Goal: Task Accomplishment & Management: Complete application form

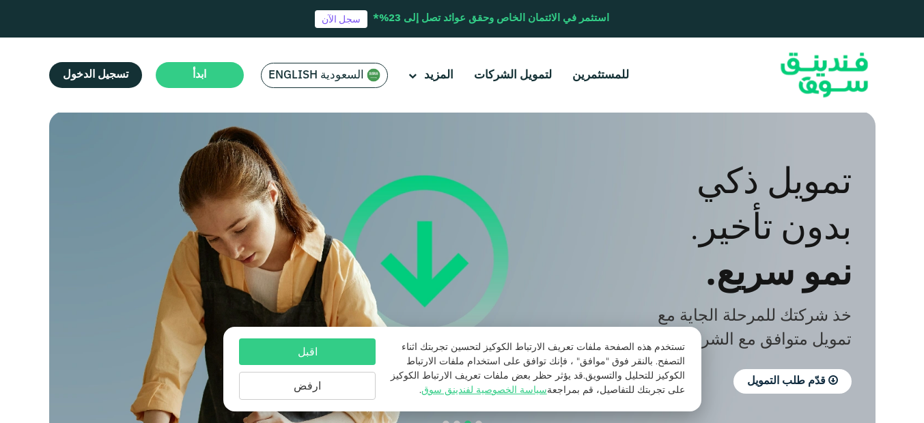
scroll to position [11, 0]
click at [340, 371] on div "اقبل ارفض" at bounding box center [307, 369] width 137 height 61
click at [364, 383] on button "ارفض" at bounding box center [307, 386] width 137 height 28
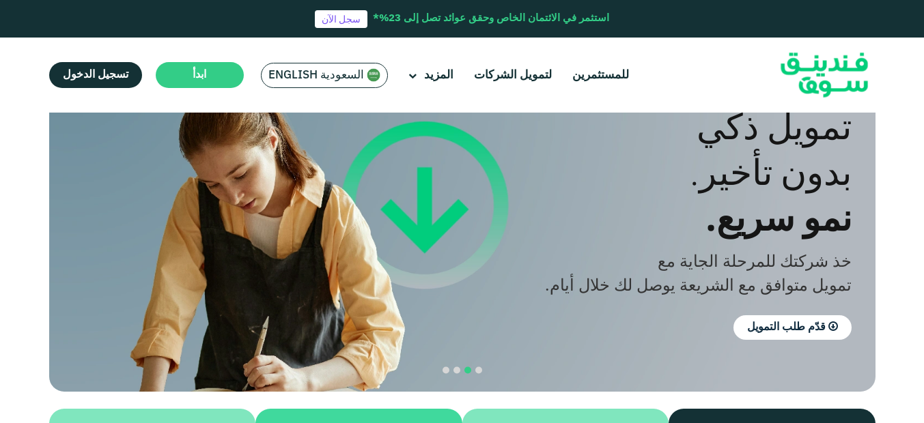
scroll to position [70, 0]
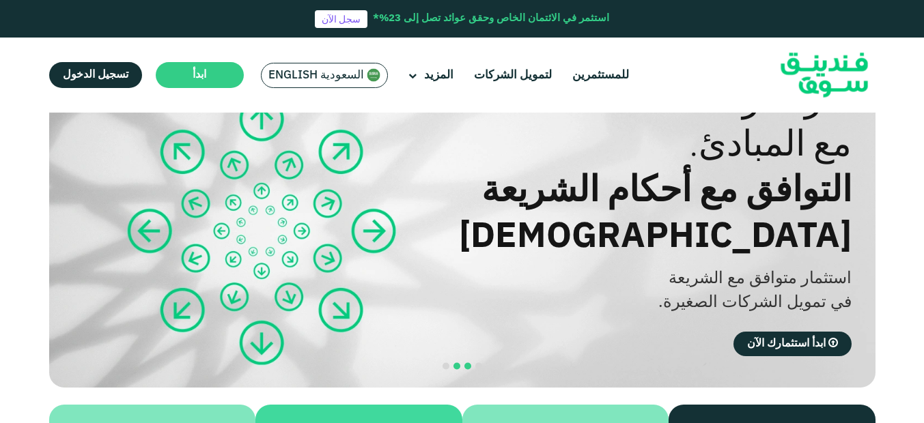
click at [470, 361] on button "navigation" at bounding box center [467, 366] width 11 height 11
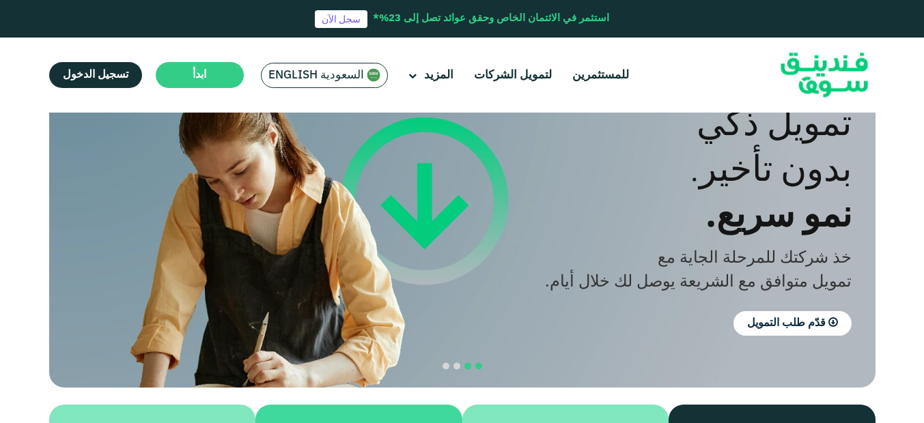
click at [480, 363] on span "navigation" at bounding box center [478, 366] width 7 height 7
click at [479, 363] on span "navigation" at bounding box center [478, 366] width 7 height 7
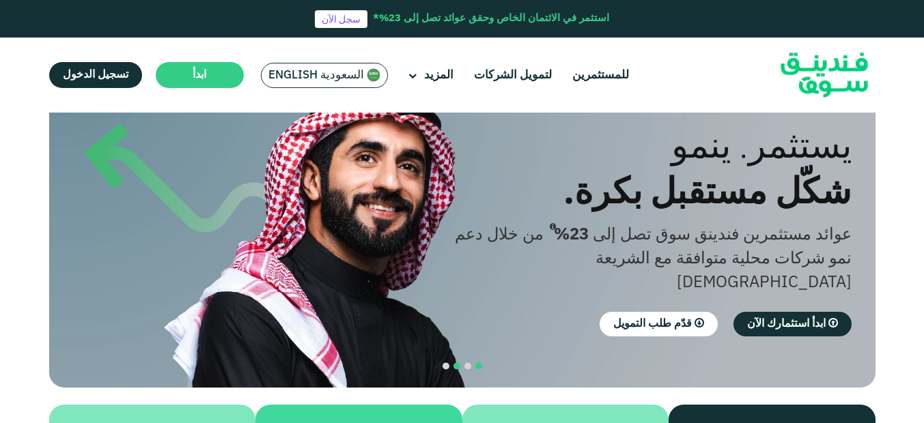
click at [456, 363] on span "navigation" at bounding box center [456, 366] width 7 height 7
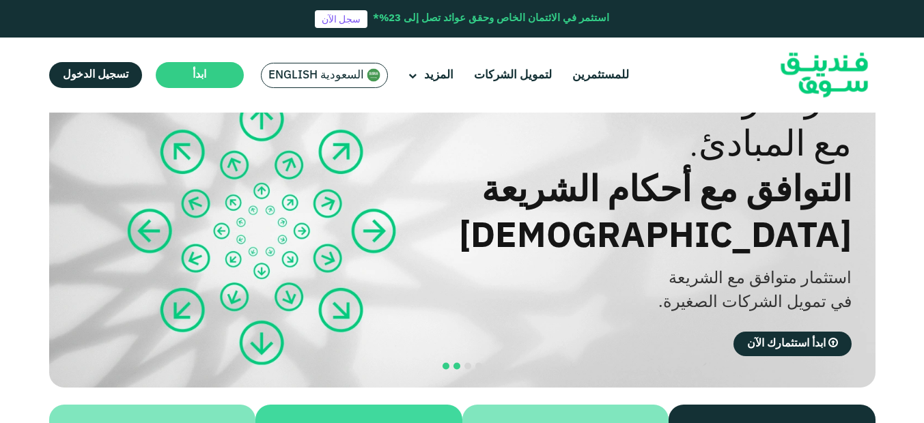
click at [444, 363] on span "navigation" at bounding box center [445, 366] width 7 height 7
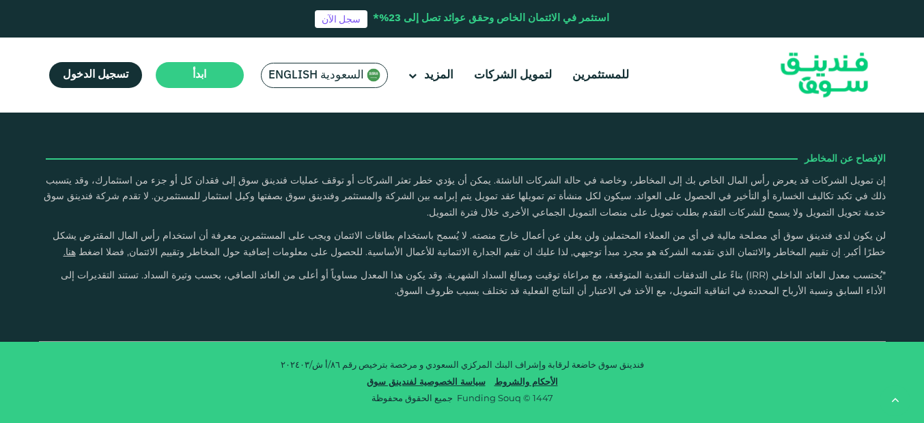
type tc-range-slider "4"
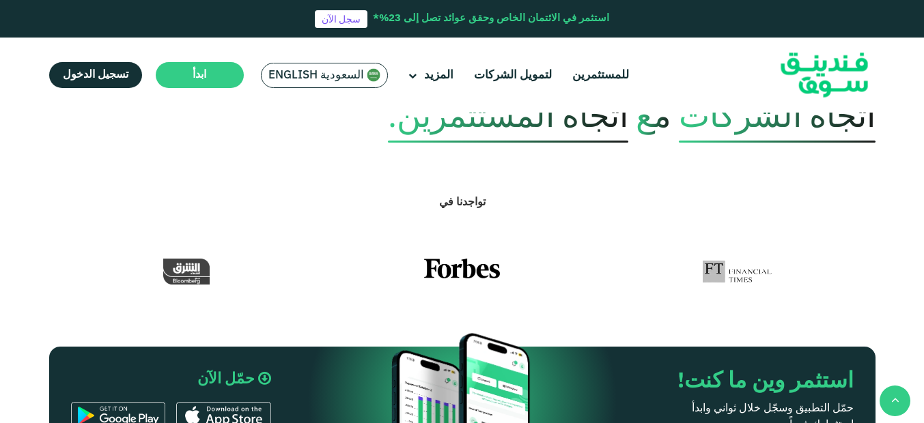
scroll to position [627, 0]
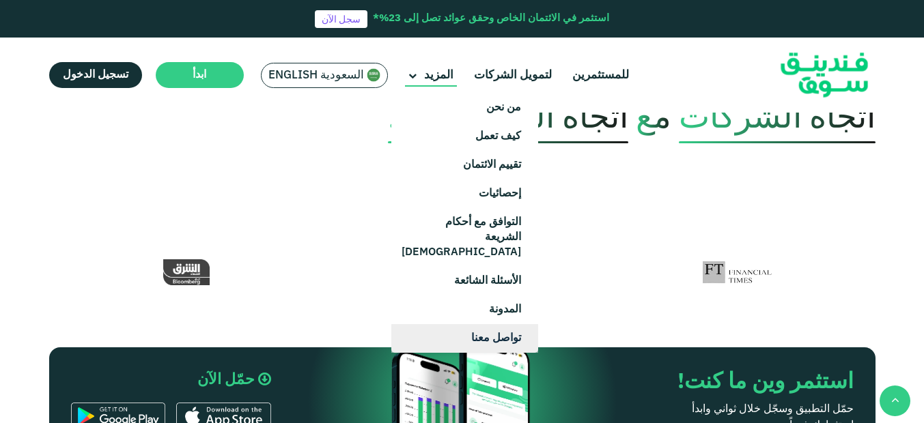
click at [502, 324] on link "تواصل معنا" at bounding box center [464, 338] width 147 height 29
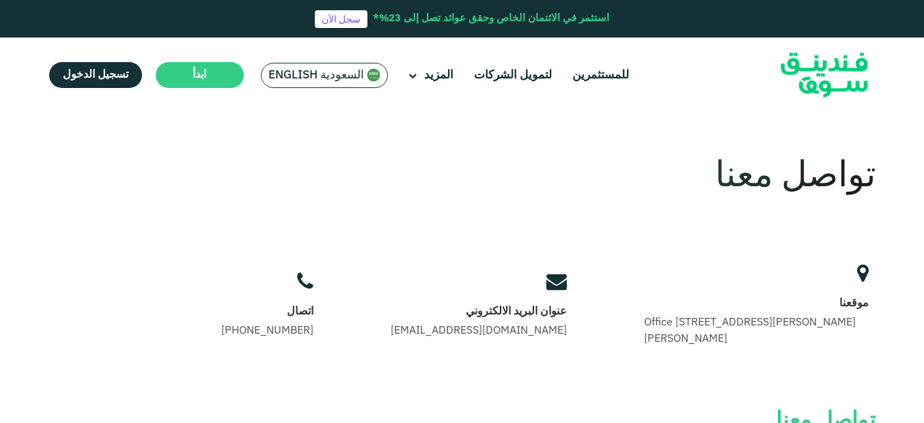
click at [580, 184] on div "تواصل معنا" at bounding box center [462, 176] width 826 height 53
click at [498, 77] on link "لتمويل الشركات" at bounding box center [512, 75] width 85 height 23
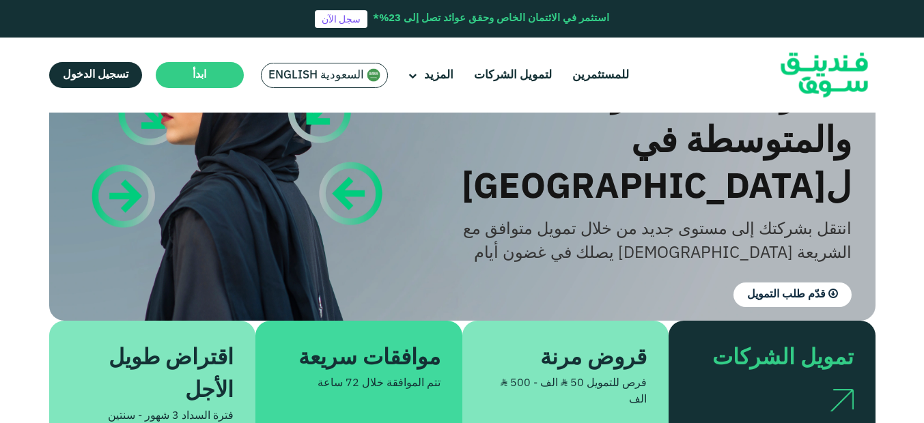
scroll to position [154, 0]
click at [866, 201] on div "تمويل سريع وإقراض مباشر لـ الشركات الصغيرة والمتوسطة في لسعودية انتقل بشركتك إل…" at bounding box center [452, 144] width 847 height 351
click at [865, 202] on div "تمويل سريع وإقراض مباشر لـ الشركات الصغيرة والمتوسطة في لسعودية انتقل بشركتك إل…" at bounding box center [452, 144] width 847 height 351
click at [517, 69] on link "لتمويل الشركات" at bounding box center [512, 75] width 85 height 23
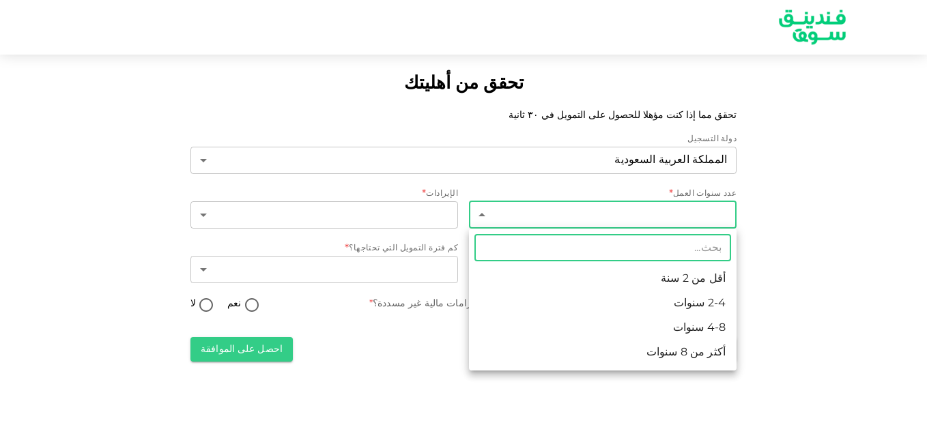
click at [714, 217] on body "تحقق من أهليتك تحقق مما إذا كنت مؤهلا للحصول على التمويل في ٣٠ ثانية دولة التسج…" at bounding box center [463, 211] width 927 height 423
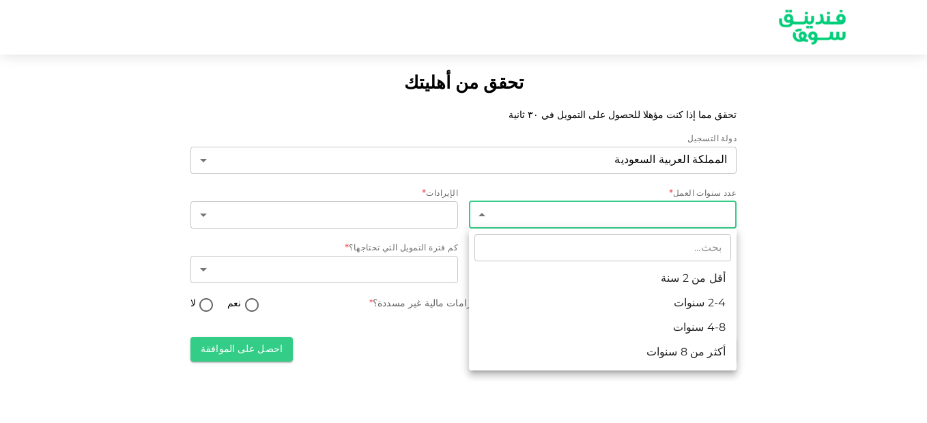
click at [403, 216] on div at bounding box center [463, 211] width 927 height 423
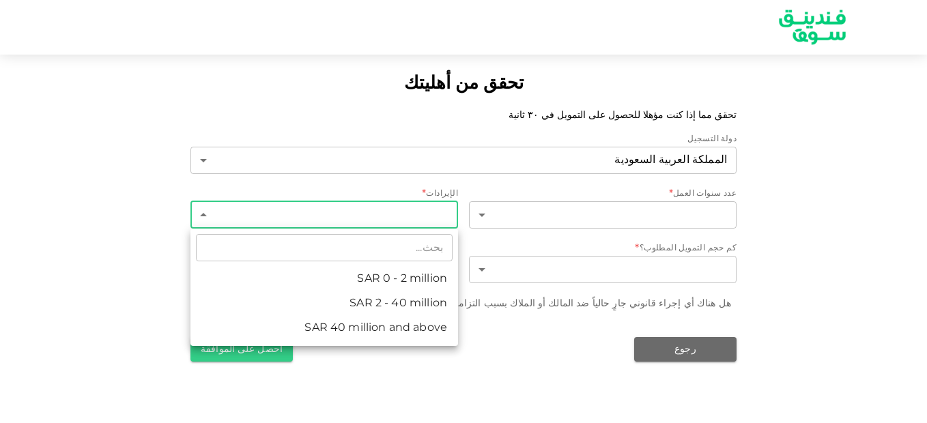
click at [396, 214] on body "تحقق من أهليتك تحقق مما إذا كنت مؤهلا للحصول على التمويل في ٣٠ ثانية دولة التسج…" at bounding box center [463, 211] width 927 height 423
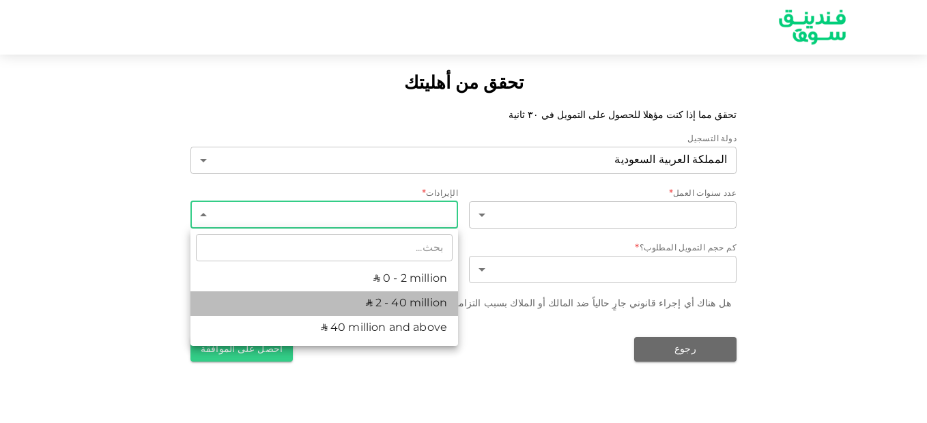
click at [388, 302] on li "ʢ 2 - 40 million" at bounding box center [324, 304] width 268 height 25
type input "2"
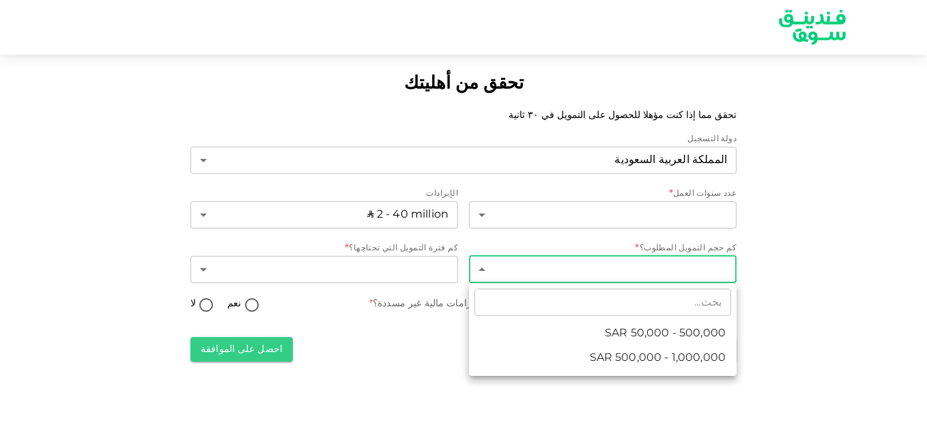
click at [597, 274] on body "تحقق من أهليتك تحقق مما إذا كنت مؤهلا للحصول على التمويل في ٣٠ ثانية دولة التسج…" at bounding box center [463, 211] width 927 height 423
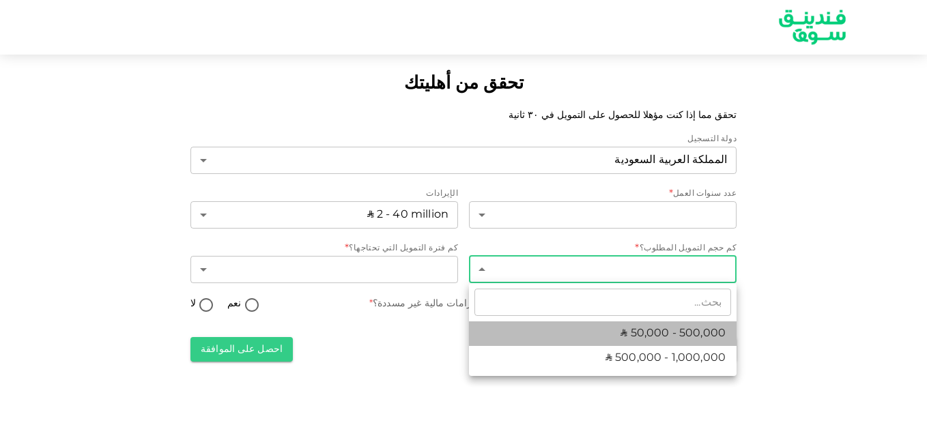
click at [630, 329] on span "ʢ 50,000 - 500,000" at bounding box center [673, 334] width 105 height 16
type input "1"
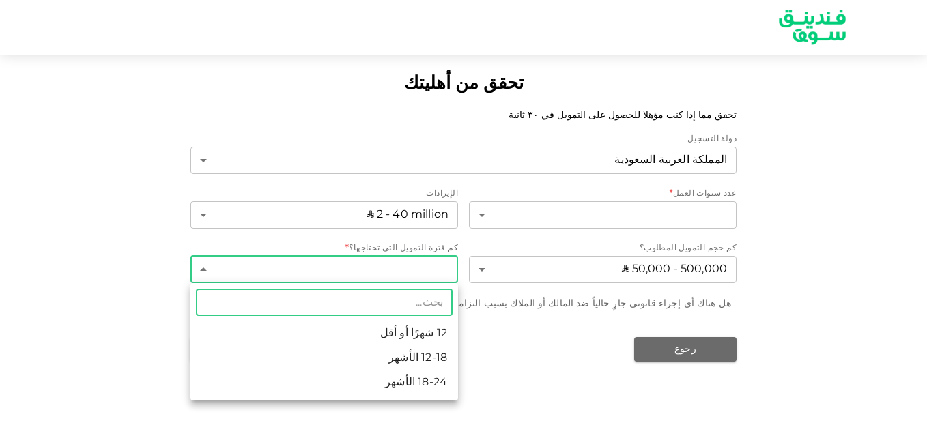
click at [434, 266] on body "تحقق من أهليتك تحقق مما إذا كنت مؤهلا للحصول على التمويل في ٣٠ ثانية دولة التسج…" at bounding box center [463, 211] width 927 height 423
click at [431, 331] on li "12 شهرًا أو أقل" at bounding box center [324, 334] width 268 height 25
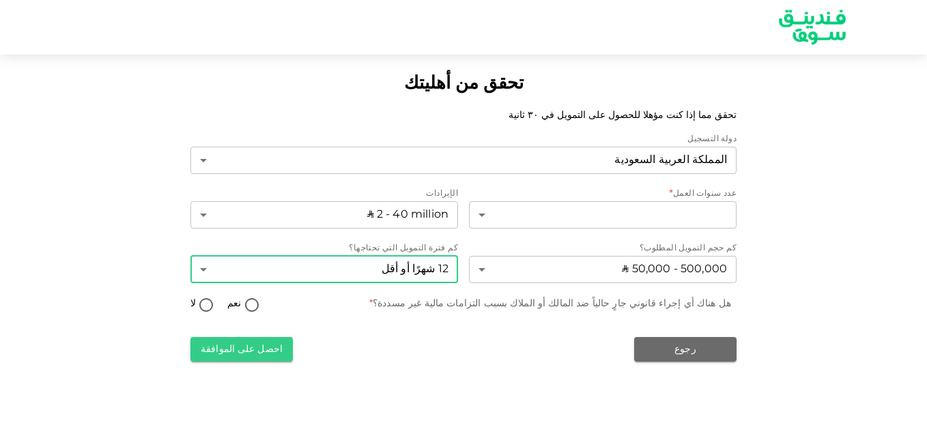
type input "1"
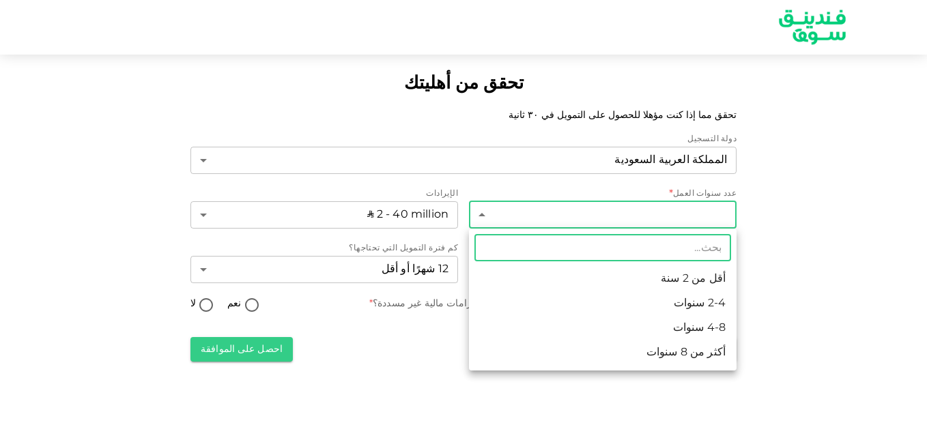
click at [630, 212] on body "تحقق من أهليتك تحقق مما إذا كنت مؤهلا للحصول على التمويل في ٣٠ ثانية دولة التسج…" at bounding box center [463, 211] width 927 height 423
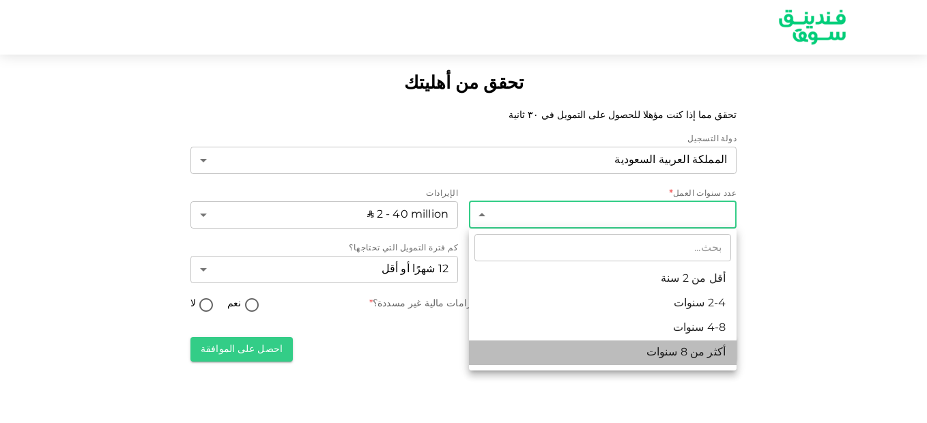
click at [676, 352] on li "أكثر من 8 سنوات" at bounding box center [603, 353] width 268 height 25
type input "4"
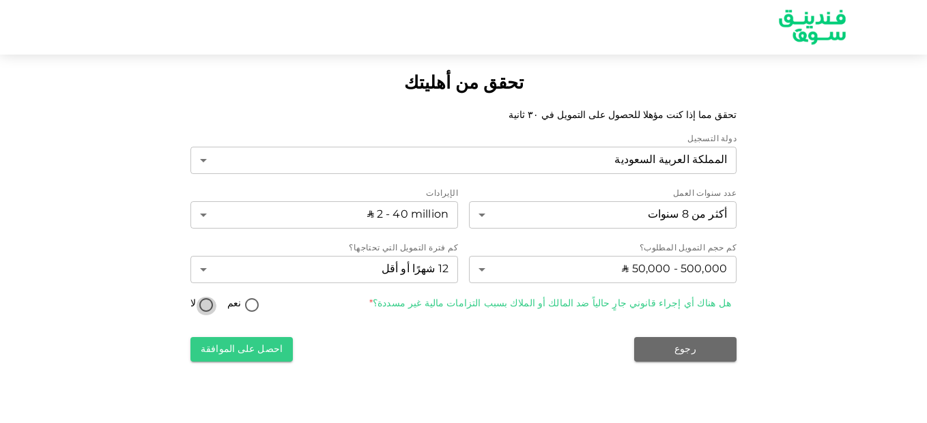
click at [207, 307] on input "لا" at bounding box center [206, 306] width 20 height 18
radio input "true"
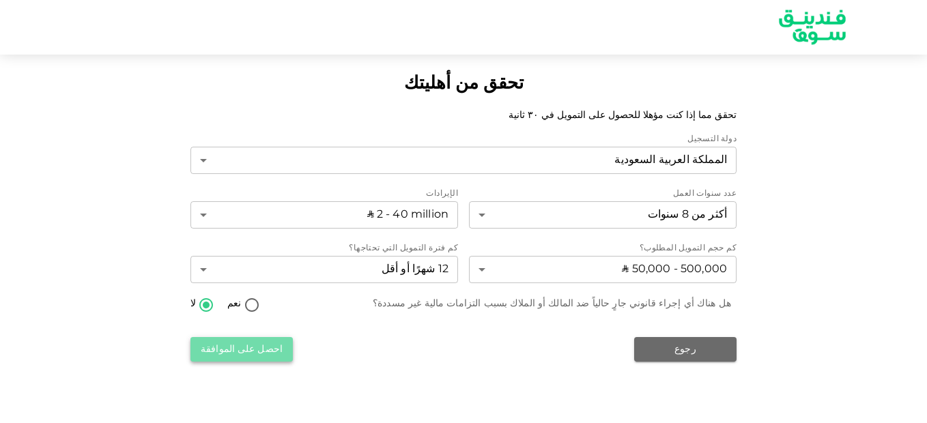
click at [266, 350] on button "احصل على الموافقة" at bounding box center [241, 349] width 102 height 25
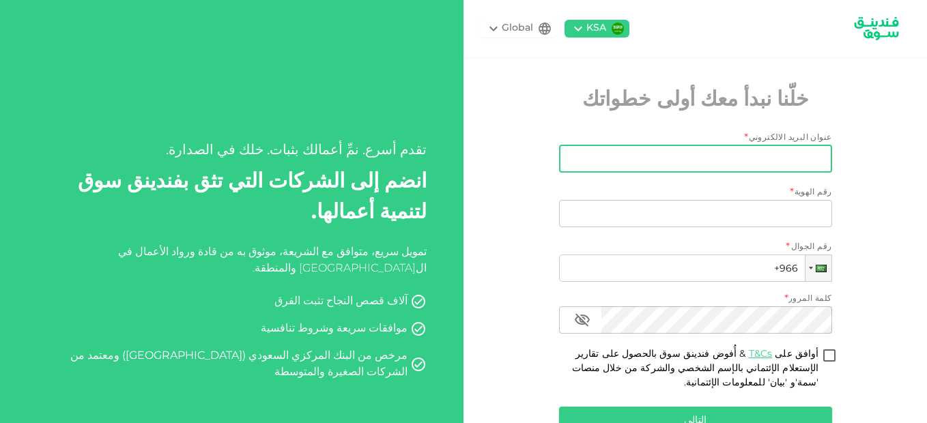
click at [791, 162] on input "عنوان البريد الالكتروني" at bounding box center [703, 158] width 258 height 27
type input "[EMAIL_ADDRESS][DOMAIN_NAME]"
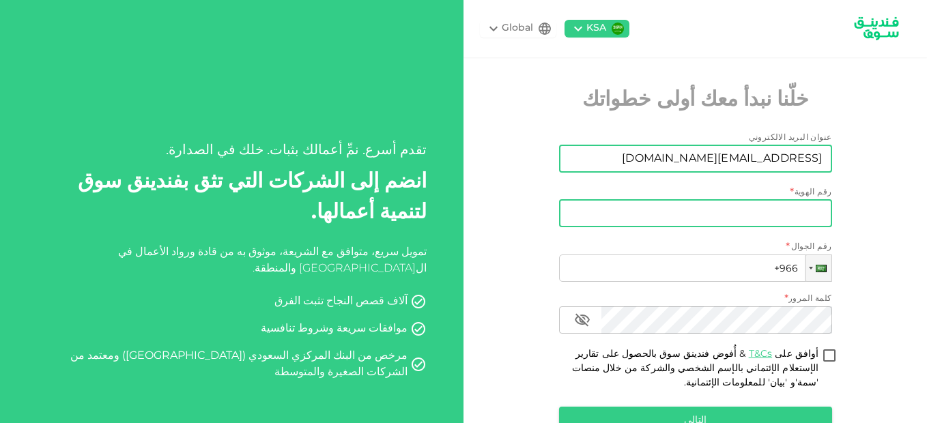
click at [791, 213] on input "رقم الهوية" at bounding box center [695, 213] width 273 height 27
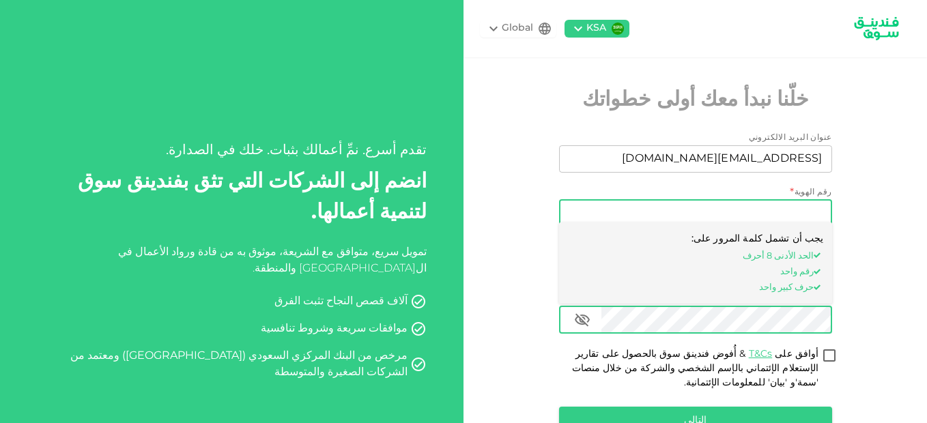
click at [816, 214] on input "رقم الهوية" at bounding box center [695, 213] width 273 height 27
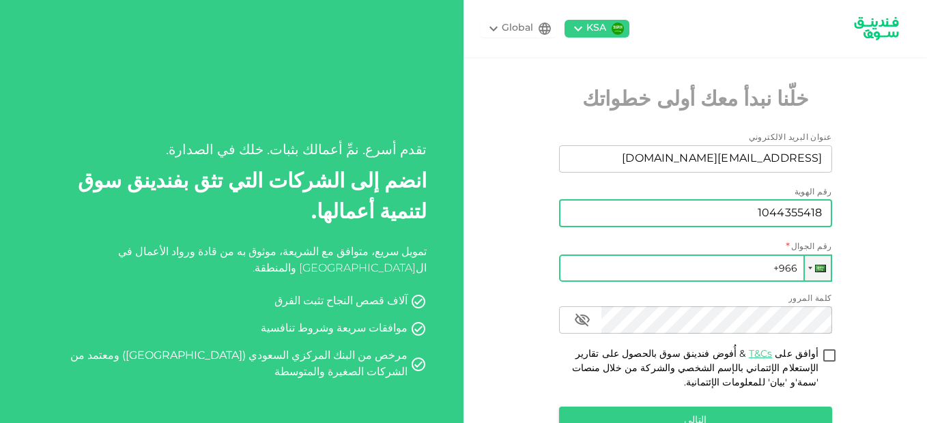
type input "1044355418"
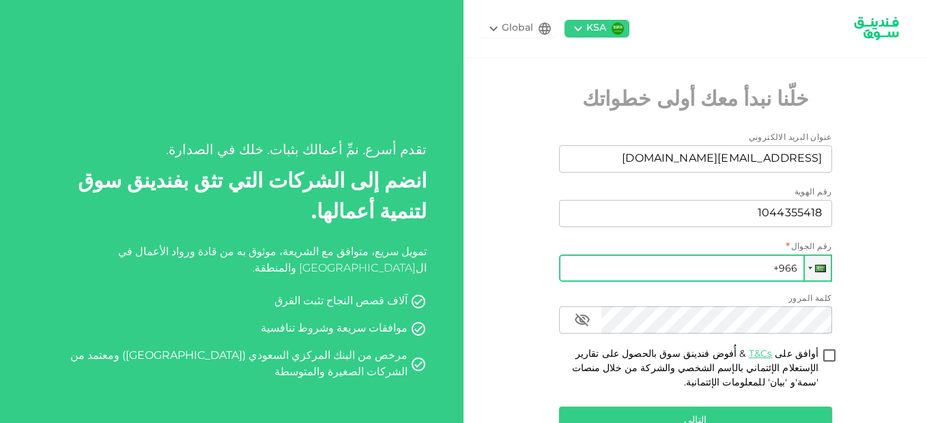
click at [789, 268] on input "+966" at bounding box center [695, 268] width 273 height 27
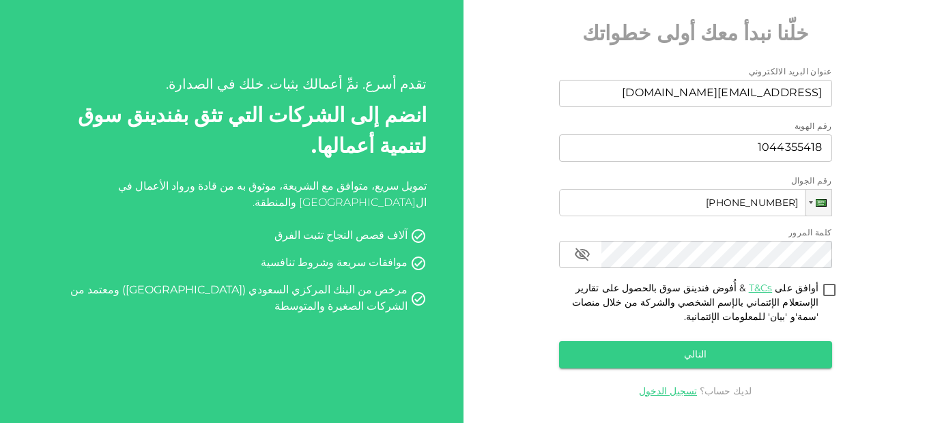
scroll to position [67, 0]
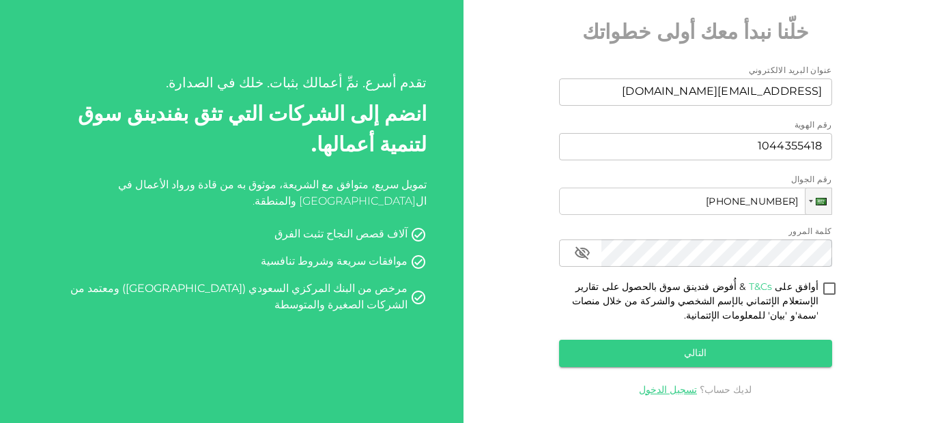
type input "[PHONE_NUMBER]"
click at [772, 289] on link "T&Cs" at bounding box center [761, 288] width 24 height 10
click at [832, 287] on input "أوافق على T&Cs & أُفوض فندينق سوق بالحصول على تقارير الإستعلام الإئتماني بالإسم…" at bounding box center [829, 290] width 20 height 18
checkbox input "true"
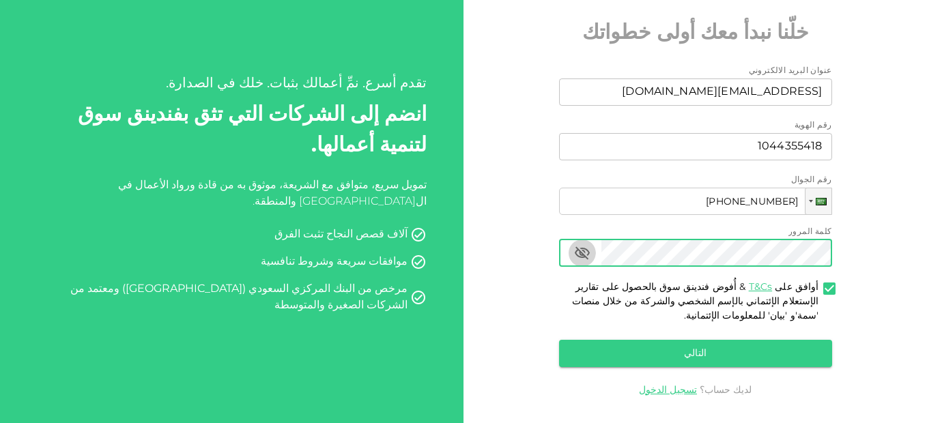
click at [588, 253] on icon "button" at bounding box center [582, 253] width 16 height 16
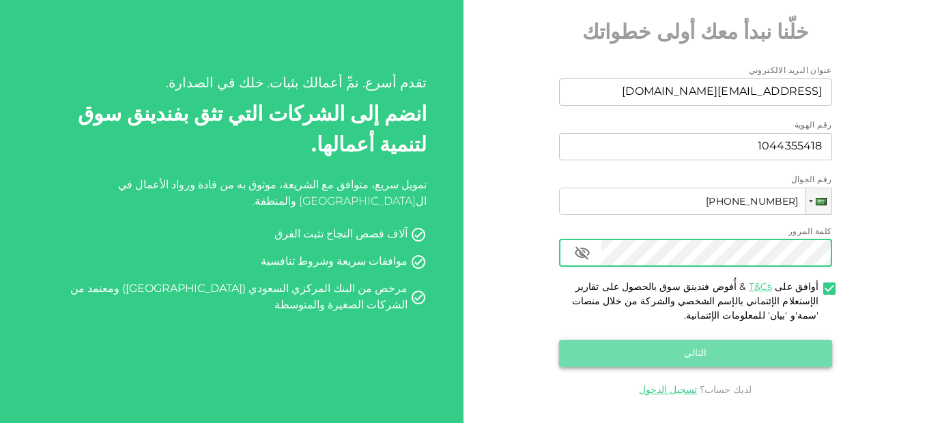
click at [715, 345] on button "التالي" at bounding box center [695, 353] width 273 height 27
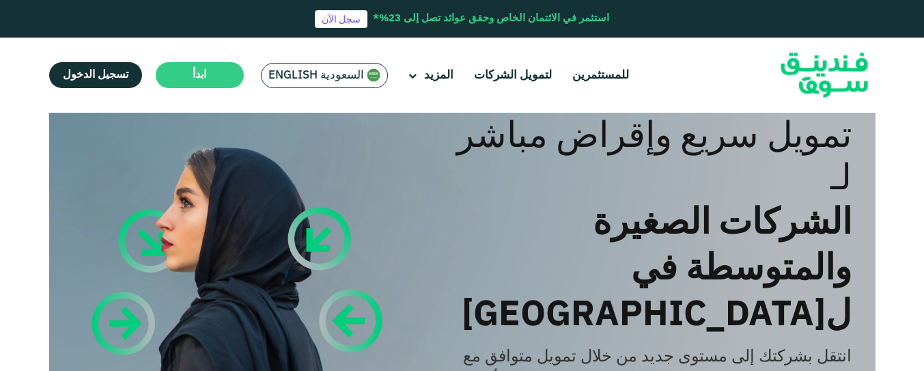
scroll to position [10, 0]
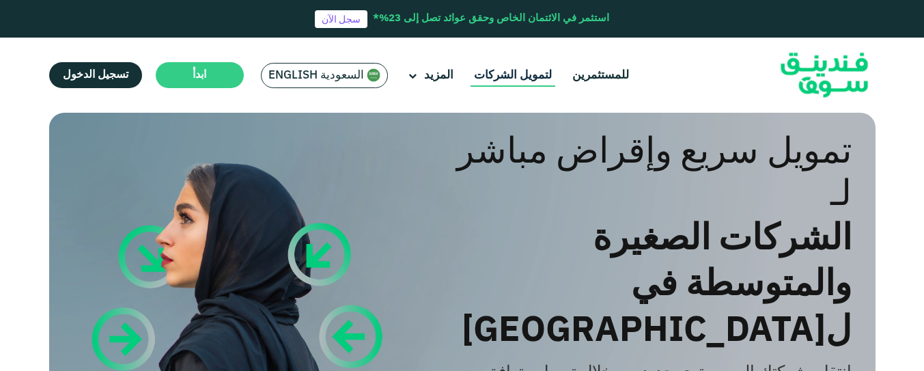
click at [511, 76] on link "لتمويل الشركات" at bounding box center [512, 75] width 85 height 23
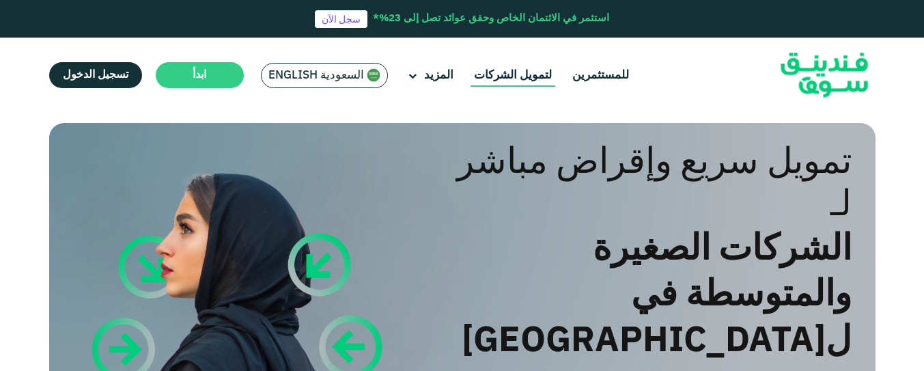
click at [508, 70] on link "لتمويل الشركات" at bounding box center [512, 75] width 85 height 23
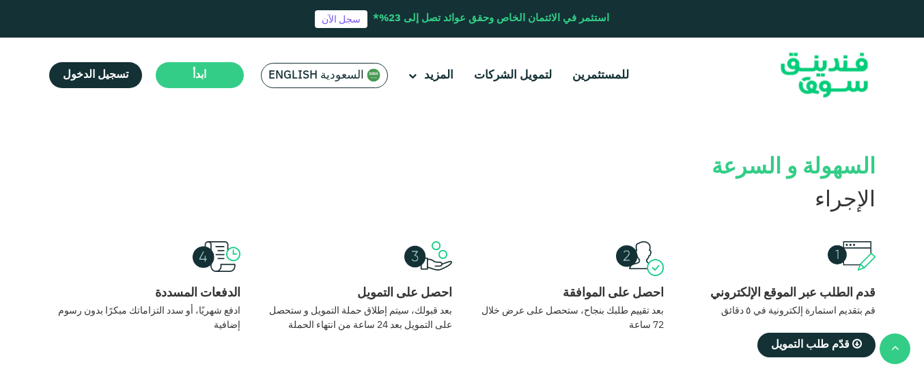
scroll to position [1199, 0]
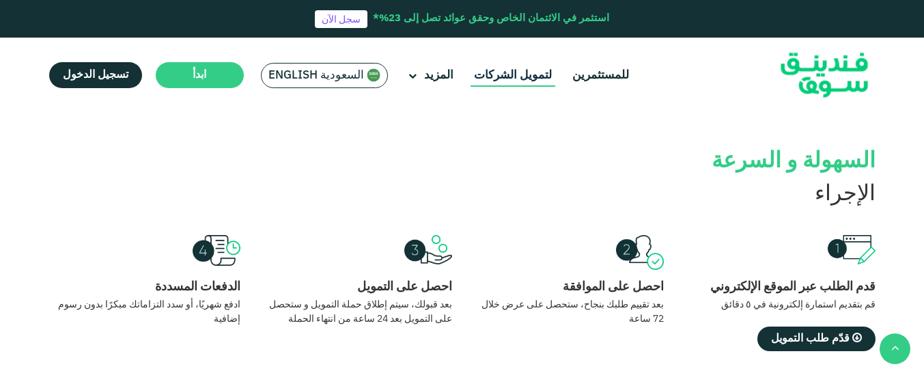
click at [524, 73] on link "لتمويل الشركات" at bounding box center [512, 75] width 85 height 23
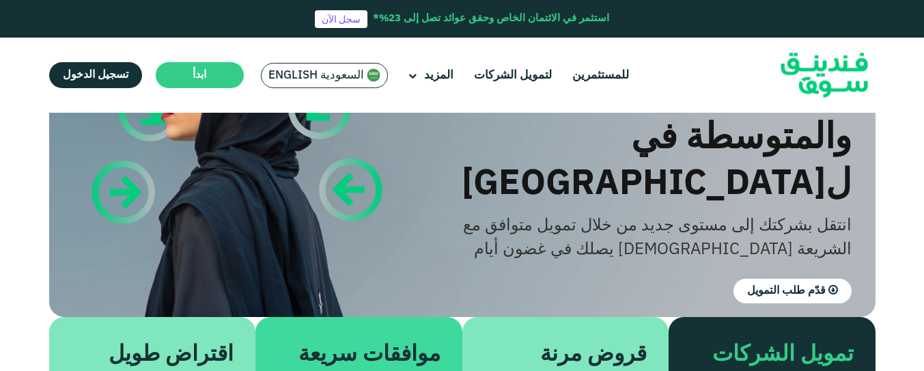
scroll to position [42, 0]
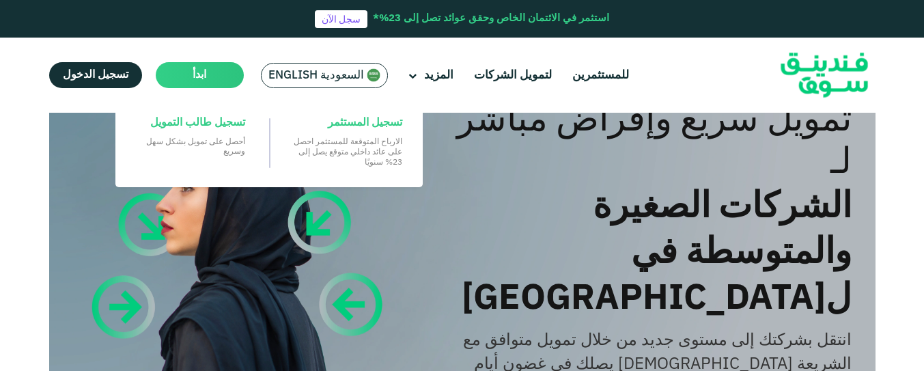
click at [229, 75] on main "ابدأ" at bounding box center [200, 75] width 88 height 26
click at [209, 68] on main "ابدأ" at bounding box center [200, 75] width 88 height 26
click at [221, 120] on span "تسجيل طالب التمويل" at bounding box center [197, 122] width 95 height 15
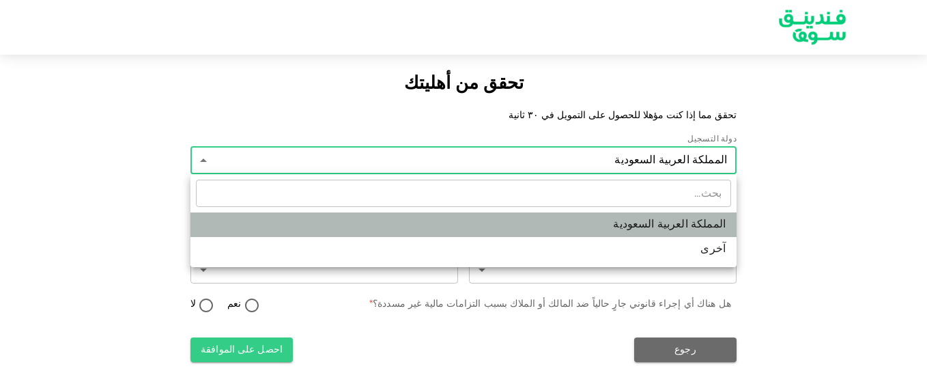
click at [708, 223] on li "المملكة العربية السعودية" at bounding box center [463, 224] width 546 height 25
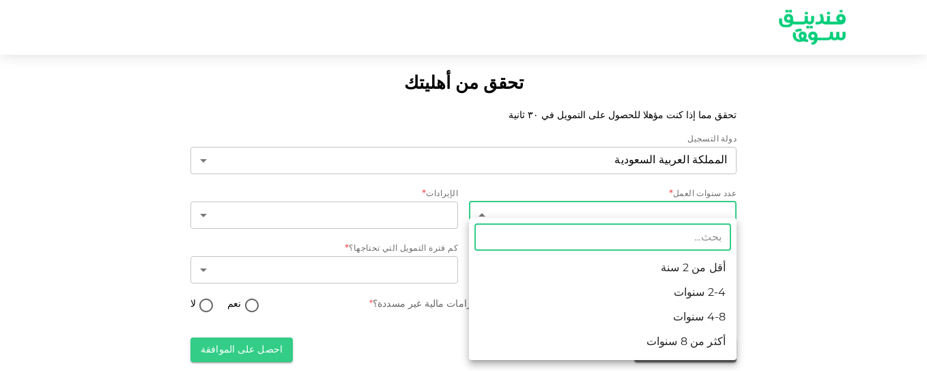
click at [718, 205] on body "تحقق من أهليتك تحقق مما إذا كنت مؤهلا للحصول على التمويل في ٣٠ ثانية دولة التسج…" at bounding box center [463, 185] width 927 height 371
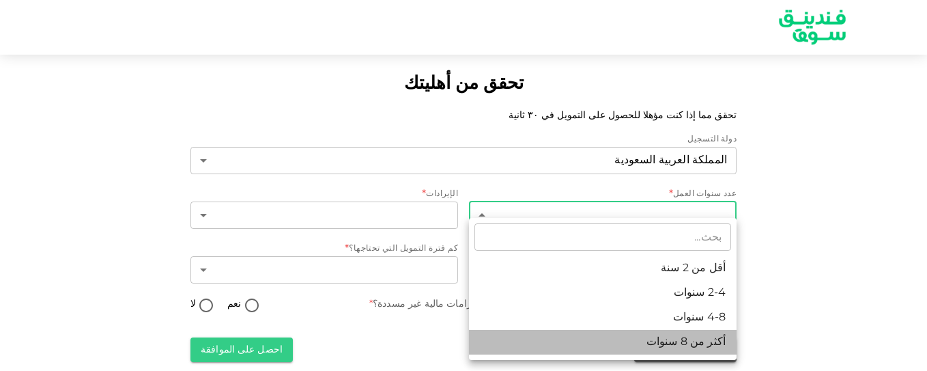
click at [707, 344] on li "أكثر من 8 سنوات" at bounding box center [603, 342] width 268 height 25
type input "4"
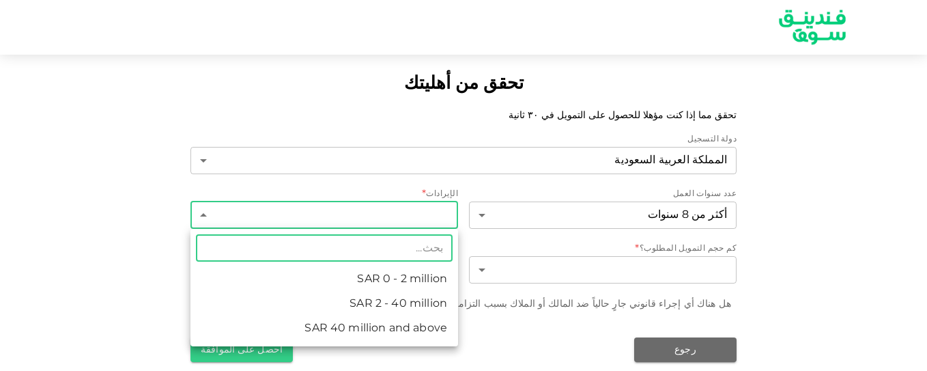
click at [435, 208] on body "تحقق من أهليتك تحقق مما إذا كنت مؤهلا للحصول على التمويل في ٣٠ ثانية دولة التسج…" at bounding box center [463, 185] width 927 height 371
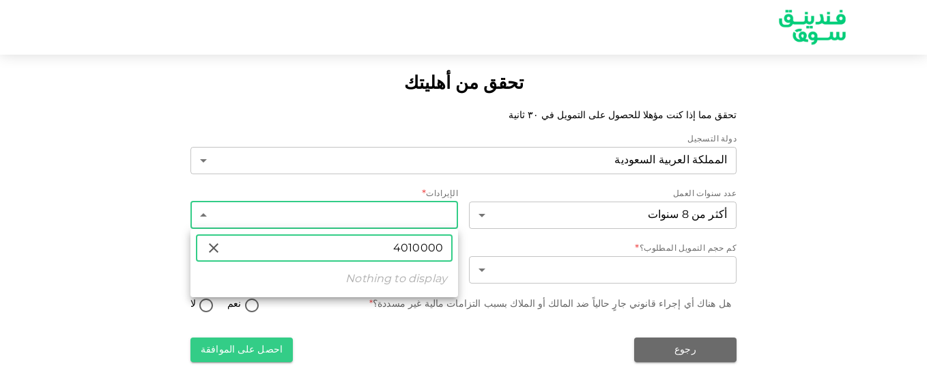
type input "4010000"
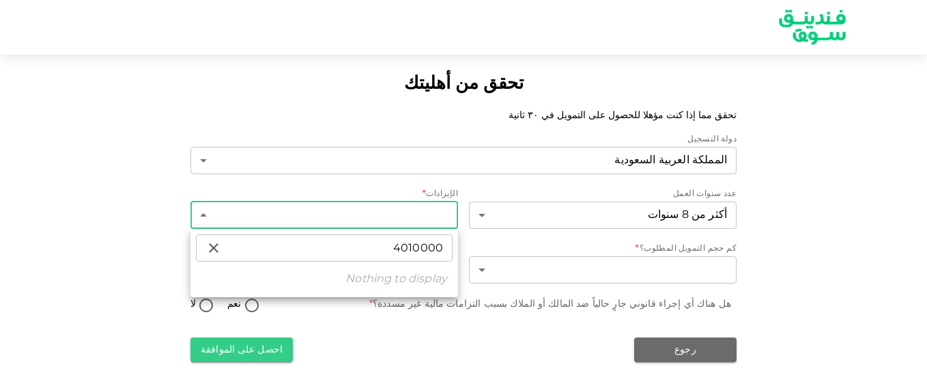
click at [420, 208] on div at bounding box center [463, 185] width 927 height 371
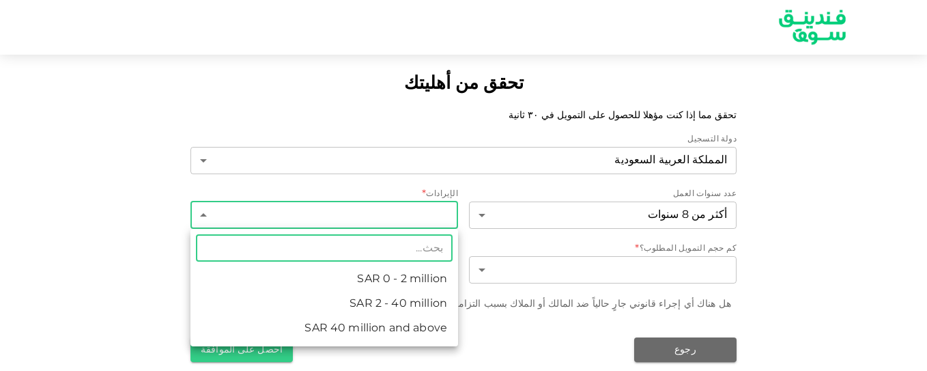
click at [417, 212] on body "تحقق من أهليتك تحقق مما إذا كنت مؤهلا للحصول على التمويل في ٣٠ ثانية دولة التسج…" at bounding box center [463, 185] width 927 height 371
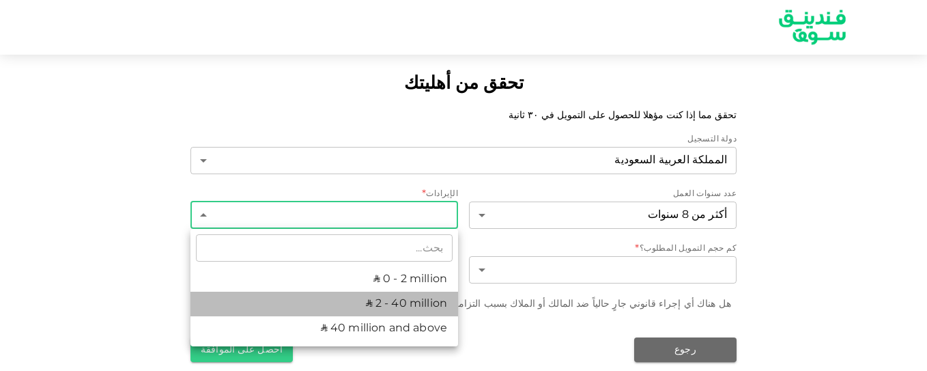
click at [420, 298] on li "ʢ 2 - 40 million" at bounding box center [324, 304] width 268 height 25
type input "2"
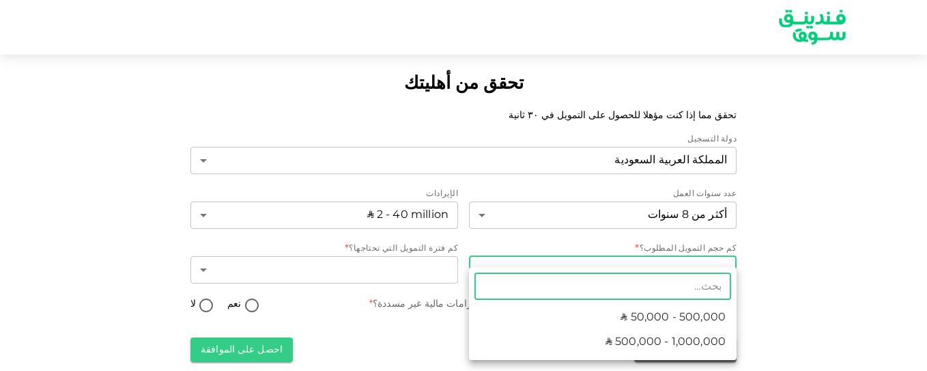
click at [577, 272] on body "تحقق من أهليتك تحقق مما إذا كنت مؤهلا للحصول على التمويل في ٣٠ ثانية دولة التسج…" at bounding box center [463, 185] width 927 height 371
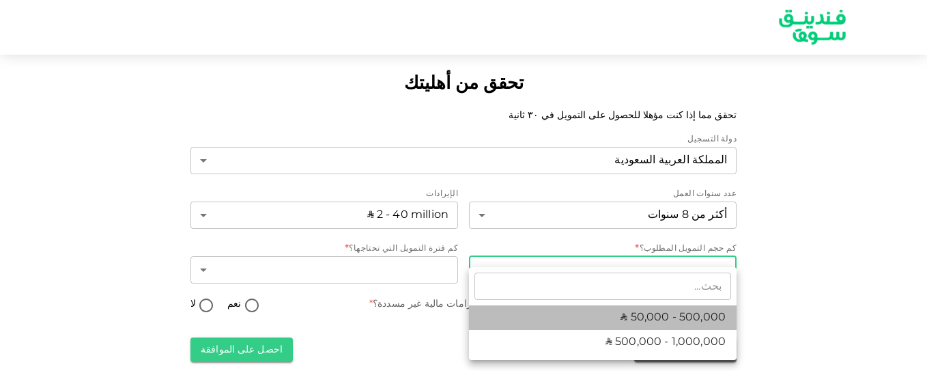
click at [629, 317] on span "ʢ 50,000 - 500,000" at bounding box center [673, 317] width 105 height 16
type input "1"
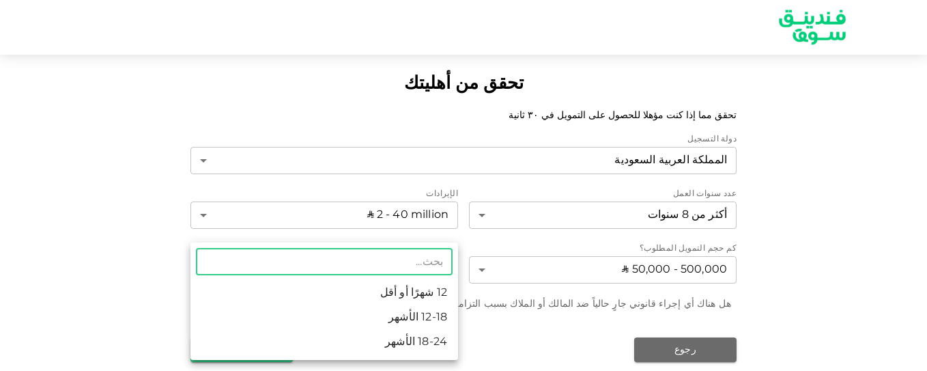
click at [419, 272] on body "تحقق من أهليتك تحقق مما إذا كنت مؤهلا للحصول على التمويل في ٣٠ ثانية دولة التسج…" at bounding box center [463, 185] width 927 height 371
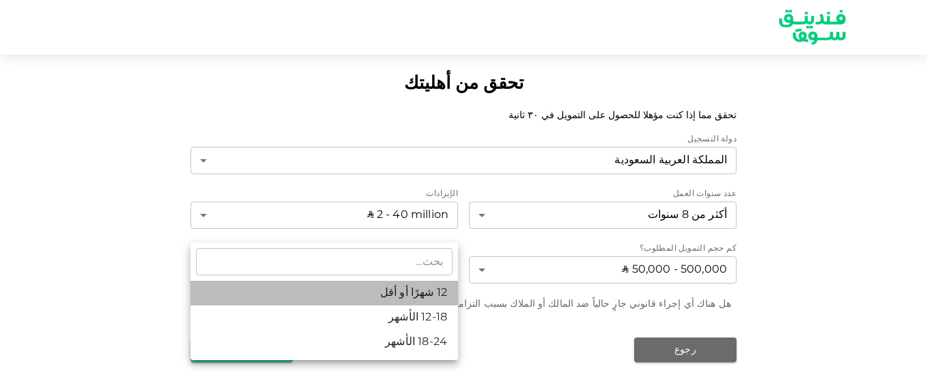
click at [422, 289] on li "12 شهرًا أو أقل" at bounding box center [324, 293] width 268 height 25
type input "1"
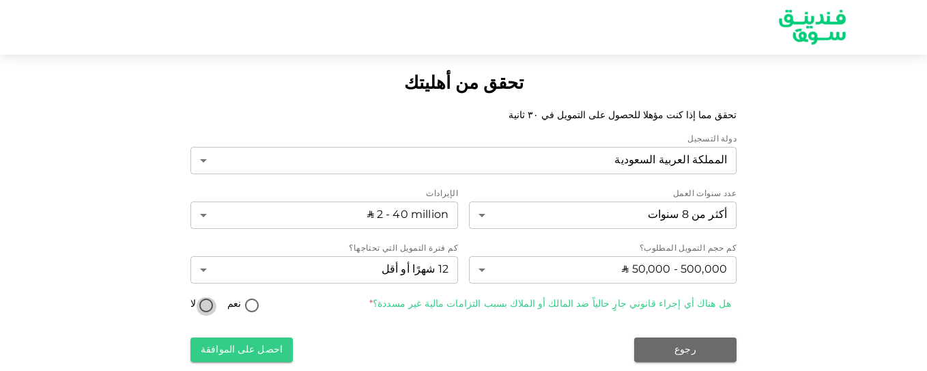
click at [203, 300] on input "لا" at bounding box center [206, 306] width 20 height 18
radio input "true"
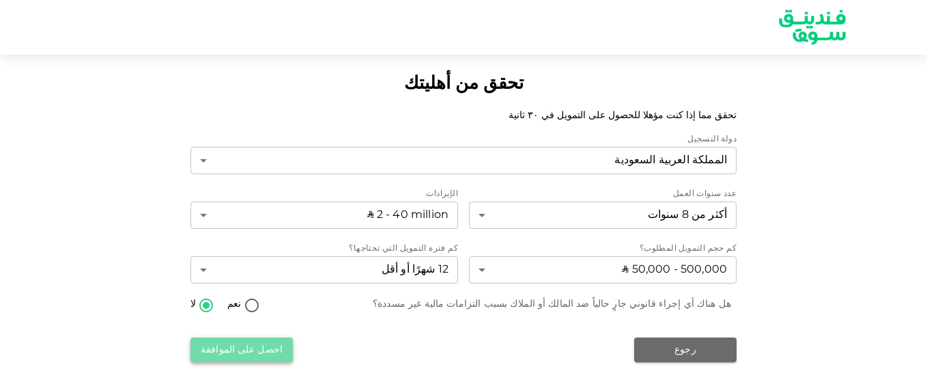
click at [270, 344] on button "احصل على الموافقة" at bounding box center [241, 349] width 102 height 25
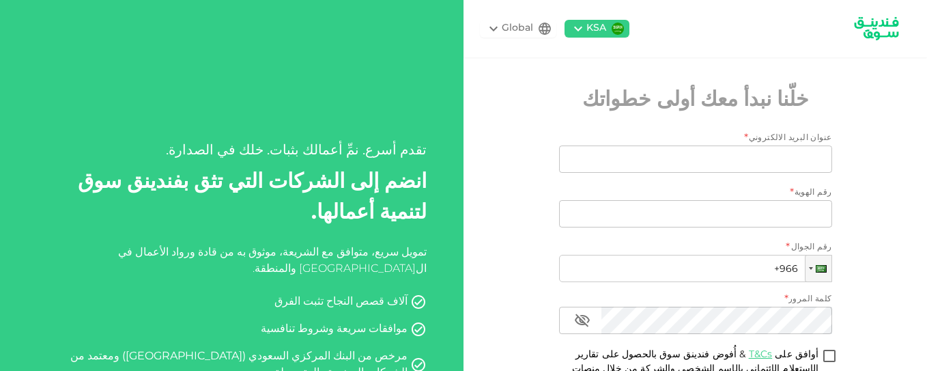
type input "[EMAIL_ADDRESS][DOMAIN_NAME]"
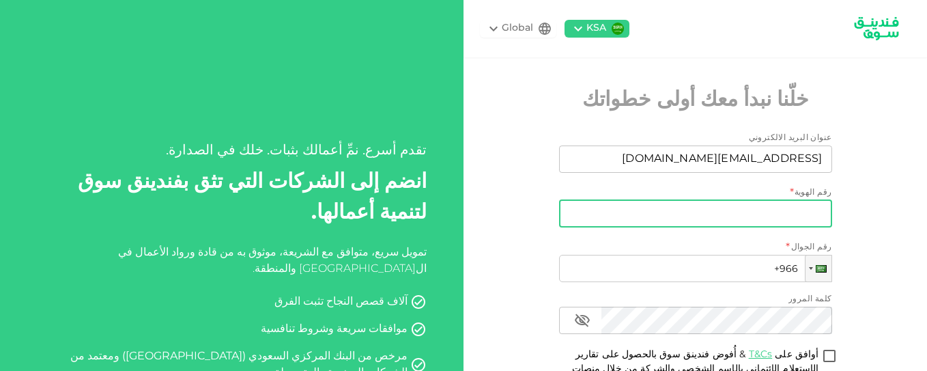
click at [790, 208] on input "رقم الهوية" at bounding box center [695, 213] width 273 height 27
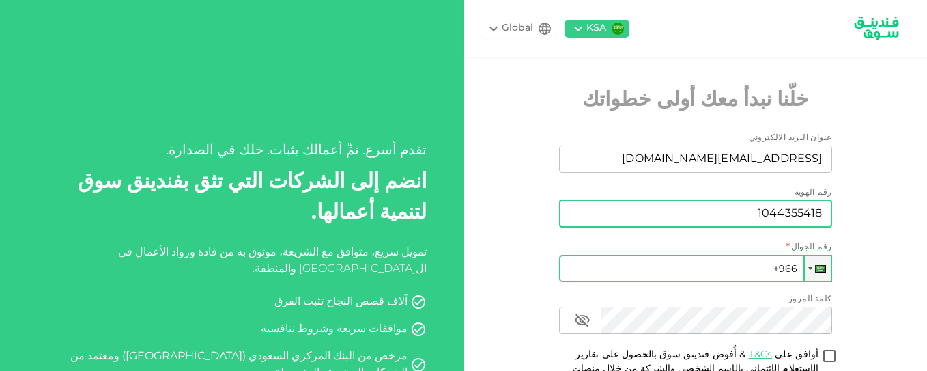
type input "1044355418"
click at [803, 270] on input "+966" at bounding box center [695, 268] width 273 height 27
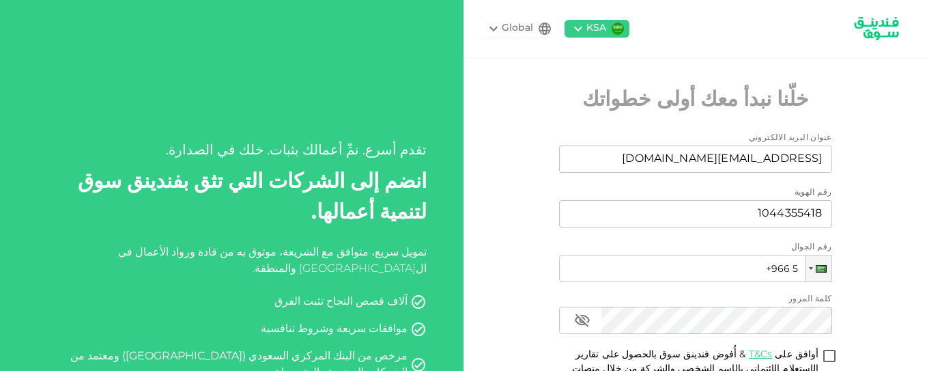
drag, startPoint x: 589, startPoint y: 57, endPoint x: 526, endPoint y: 45, distance: 64.7
click at [526, 45] on div "KSA Global خلّنا نبدأ معك أولى خطواتك عنوان البريد الالكتروني عنوان البريد الال…" at bounding box center [696, 252] width 464 height 505
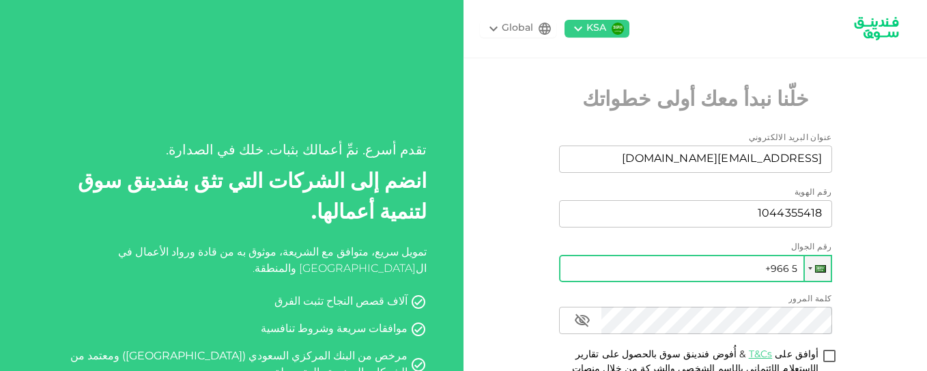
click at [800, 270] on input "+966 5" at bounding box center [695, 268] width 273 height 27
click at [799, 268] on input "+966 50" at bounding box center [695, 268] width 273 height 27
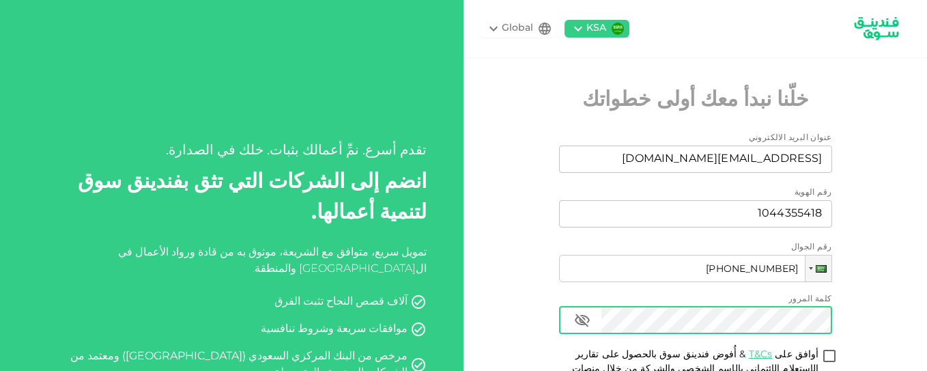
type input "+966 506 549 998"
click at [588, 318] on icon "button" at bounding box center [582, 320] width 16 height 16
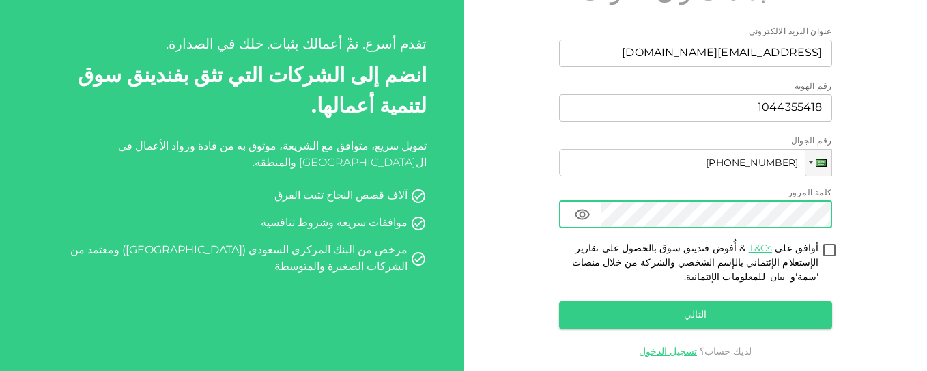
scroll to position [106, 0]
click at [830, 247] on input "أوافق على T&Cs & أُفوض فندينق سوق بالحصول على تقارير الإستعلام الإئتماني بالإسم…" at bounding box center [829, 251] width 20 height 18
checkbox input "true"
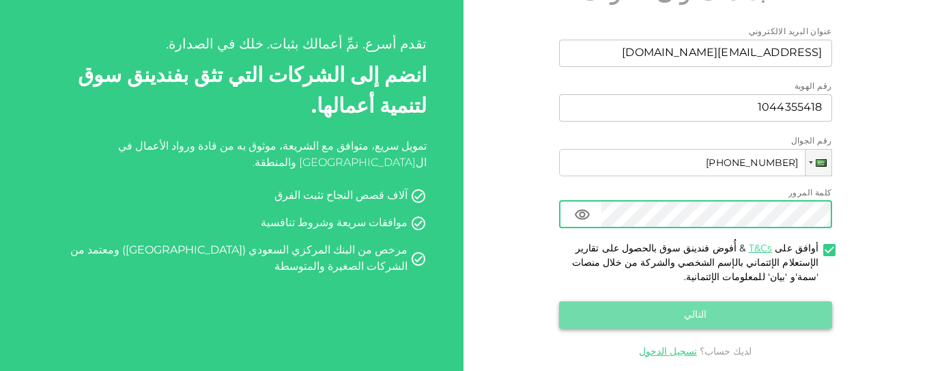
click at [737, 317] on button "التالي" at bounding box center [695, 314] width 273 height 27
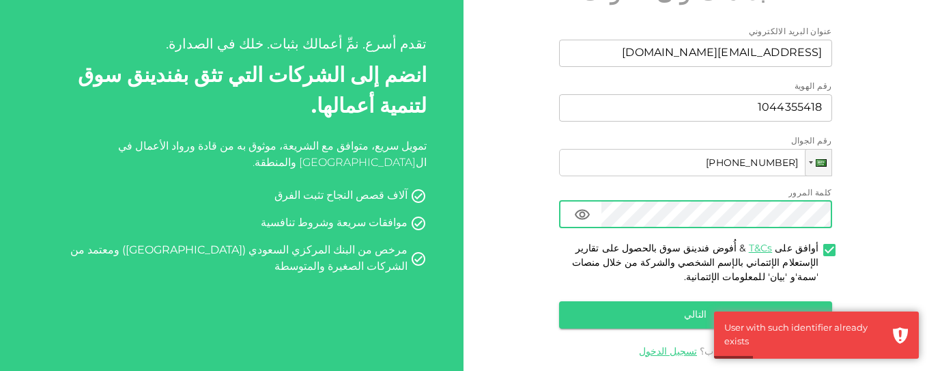
click at [884, 267] on div "KSA Global خلّنا نبدأ معك أولى خطواتك عنوان البريد الالكتروني عنوان البريد الال…" at bounding box center [696, 146] width 464 height 505
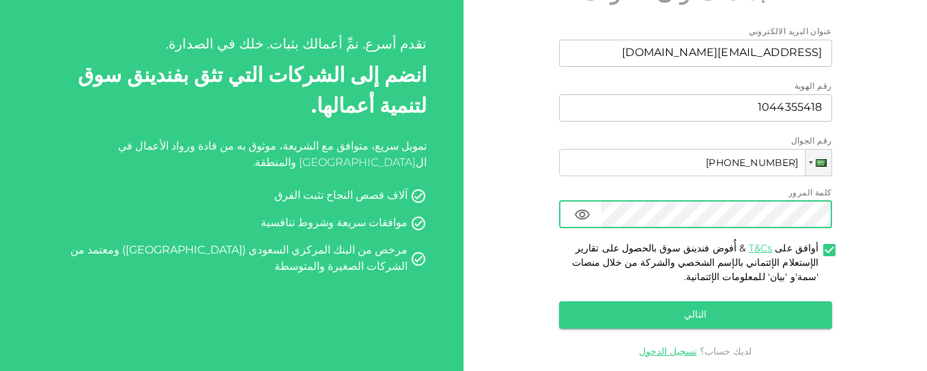
click at [896, 277] on div "KSA Global خلّنا نبدأ معك أولى خطواتك عنوان البريد الالكتروني عنوان البريد الال…" at bounding box center [696, 146] width 464 height 505
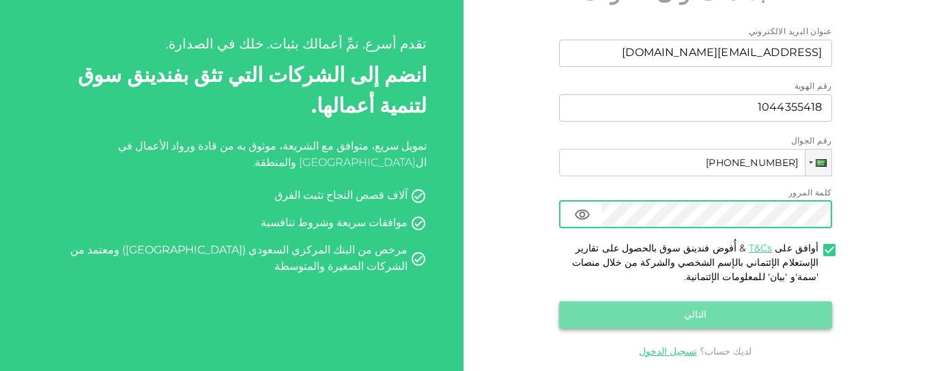
click at [687, 313] on button "التالي" at bounding box center [695, 314] width 273 height 27
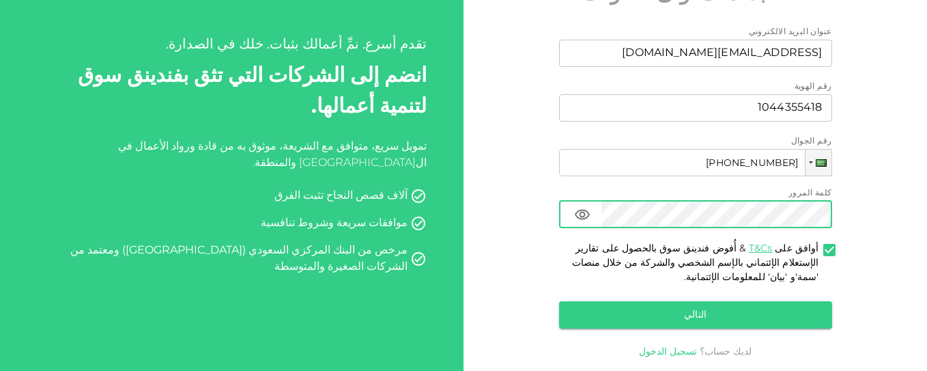
click at [677, 353] on link "تسجيل الدخول" at bounding box center [668, 352] width 58 height 10
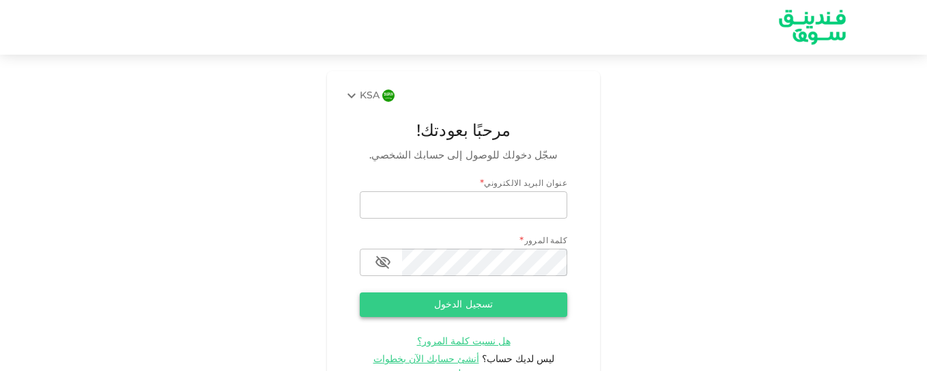
type input "[EMAIL_ADDRESS][DOMAIN_NAME]"
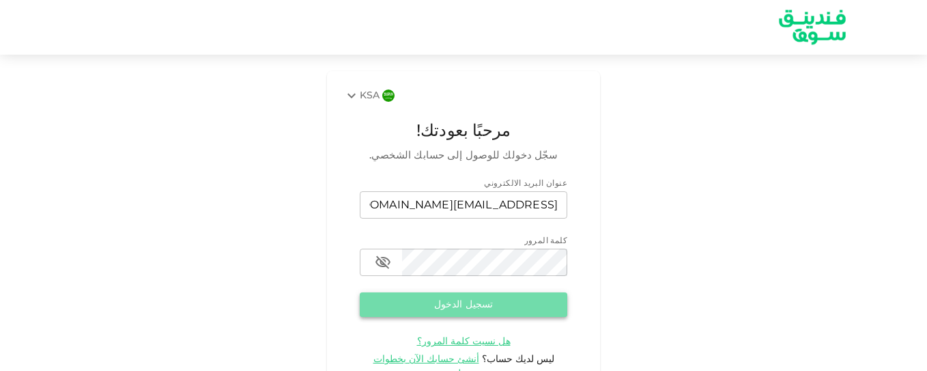
click at [517, 307] on button "تسجيل الدخول" at bounding box center [464, 304] width 208 height 25
